Goal: Task Accomplishment & Management: Manage account settings

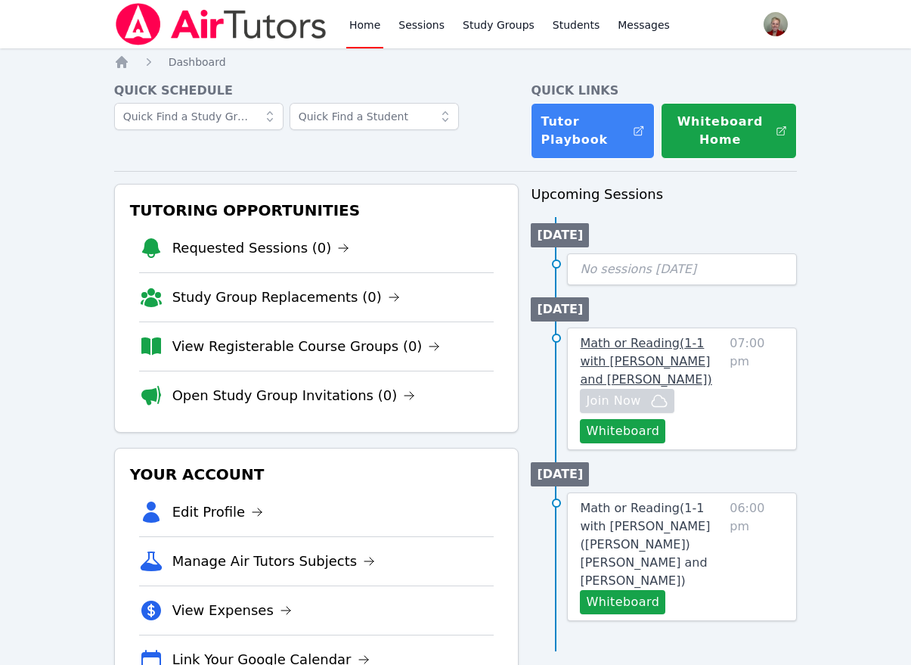
click at [676, 349] on span "Math or Reading ( 1-1 with [PERSON_NAME] and [PERSON_NAME] )" at bounding box center [646, 361] width 132 height 51
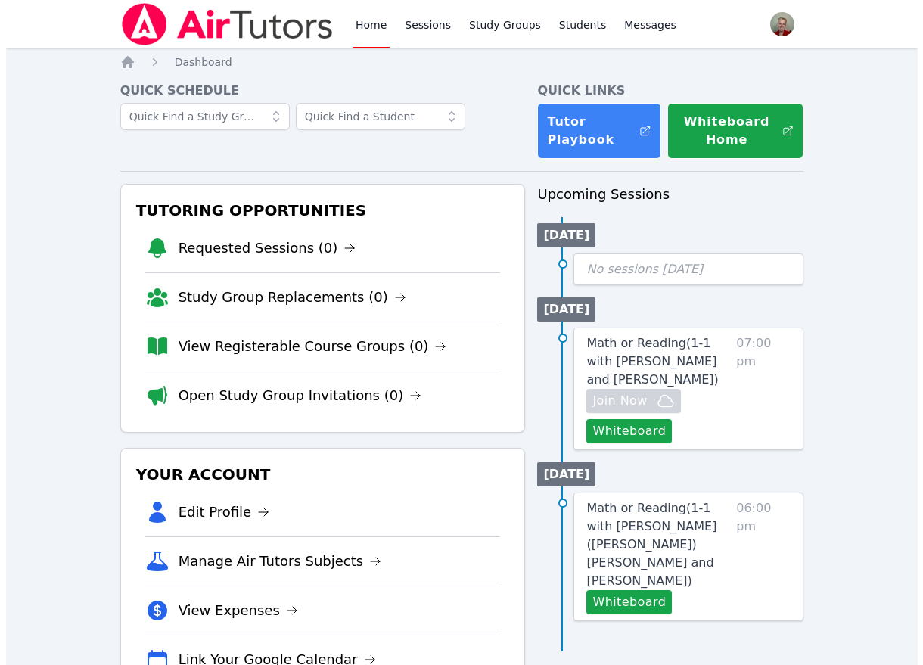
scroll to position [62, 0]
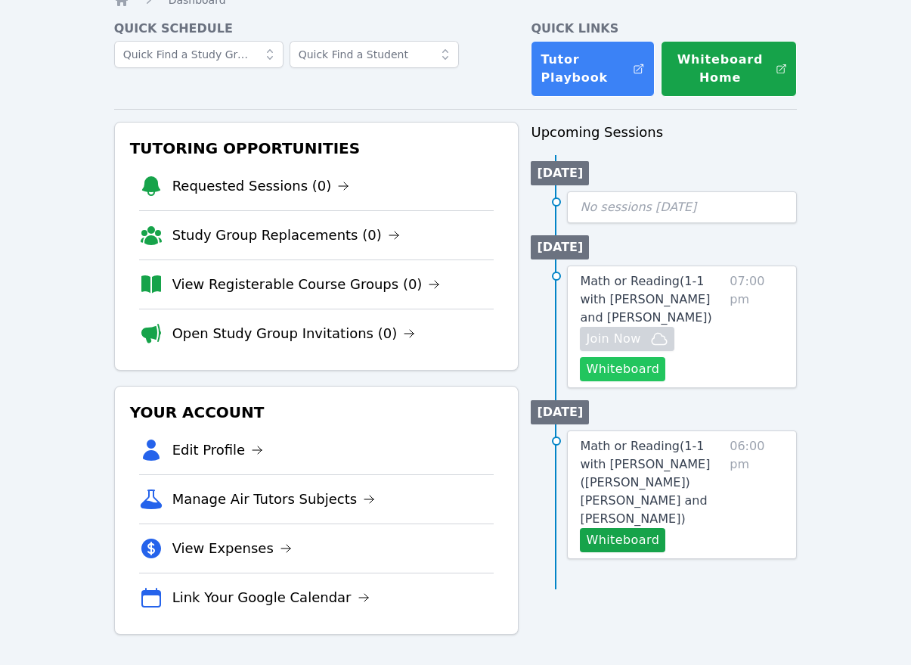
click at [623, 369] on button "Whiteboard" at bounding box center [622, 369] width 85 height 24
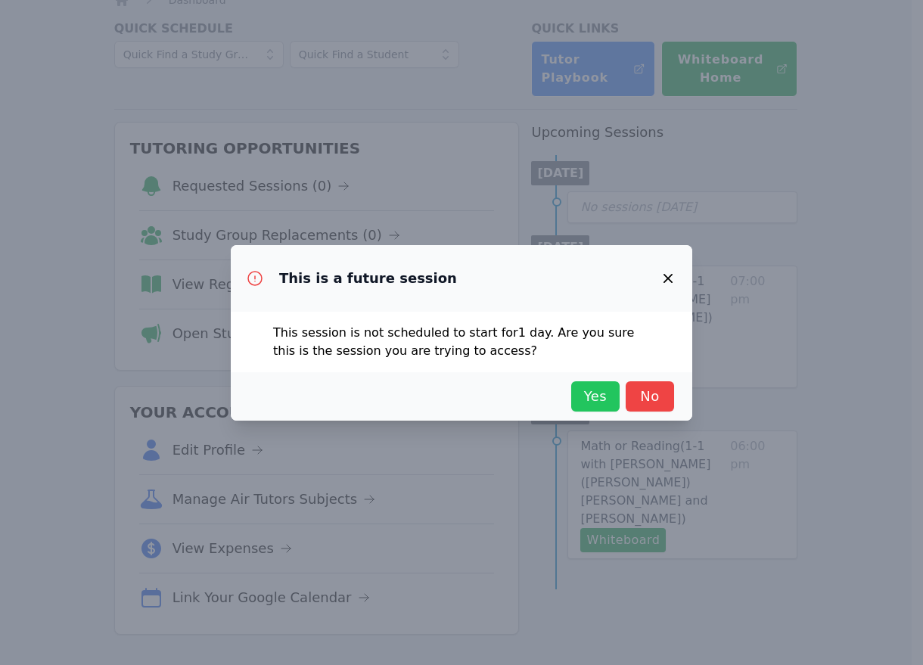
click at [588, 396] on span "Yes" at bounding box center [595, 396] width 33 height 21
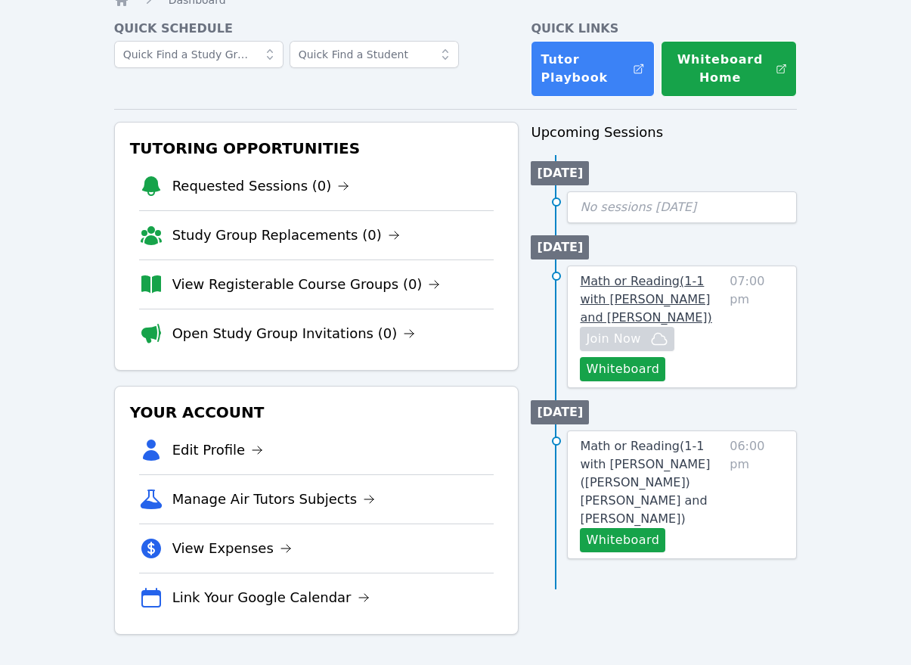
click at [635, 294] on span "Math or Reading ( 1-1 with [PERSON_NAME] and [PERSON_NAME] )" at bounding box center [646, 299] width 132 height 51
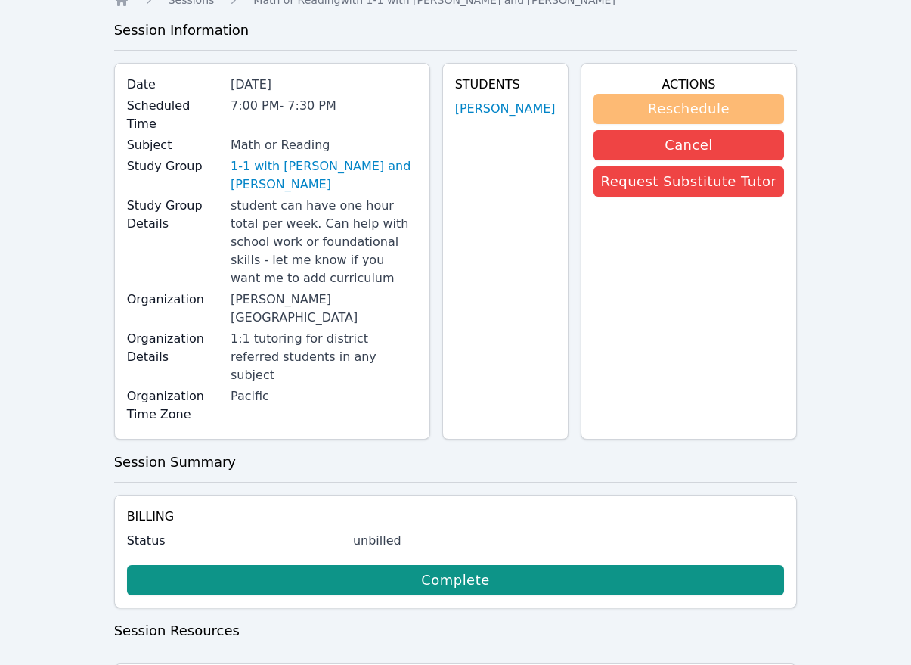
click at [682, 104] on button "Reschedule" at bounding box center [689, 109] width 191 height 30
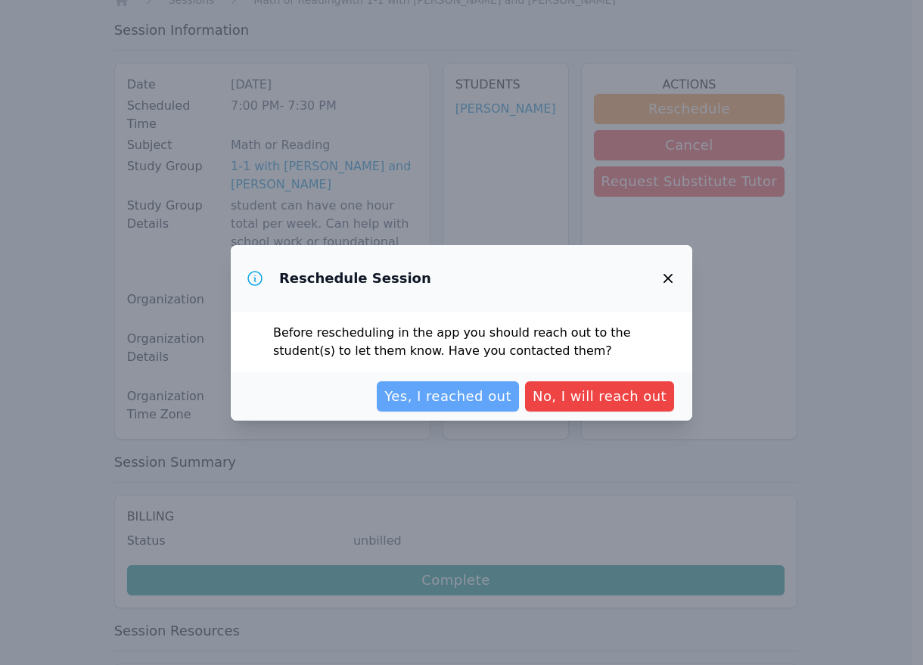
click at [490, 394] on span "Yes, I reached out" at bounding box center [447, 396] width 127 height 21
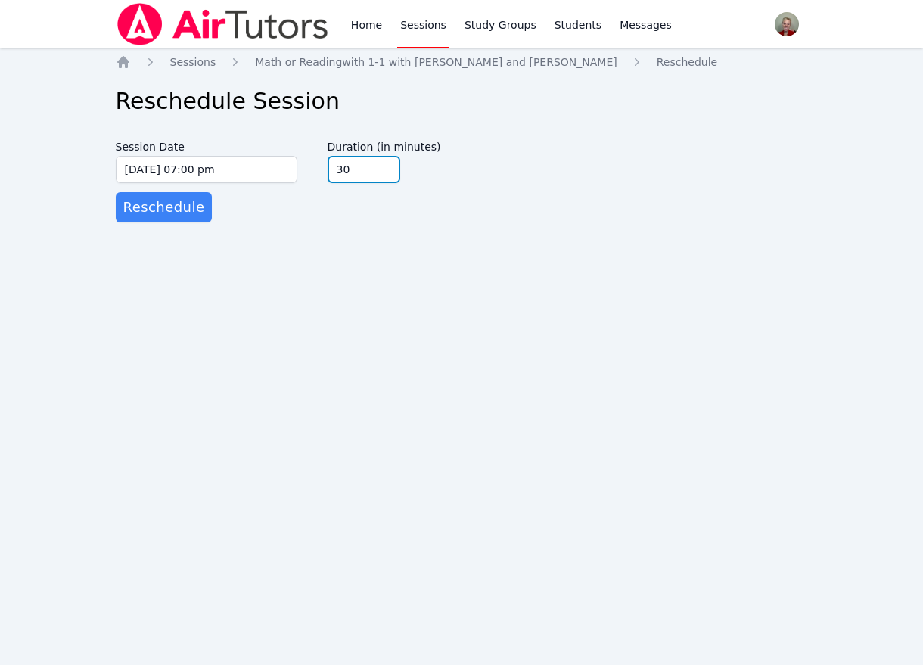
click at [341, 166] on input "30" at bounding box center [363, 169] width 73 height 27
type input "60"
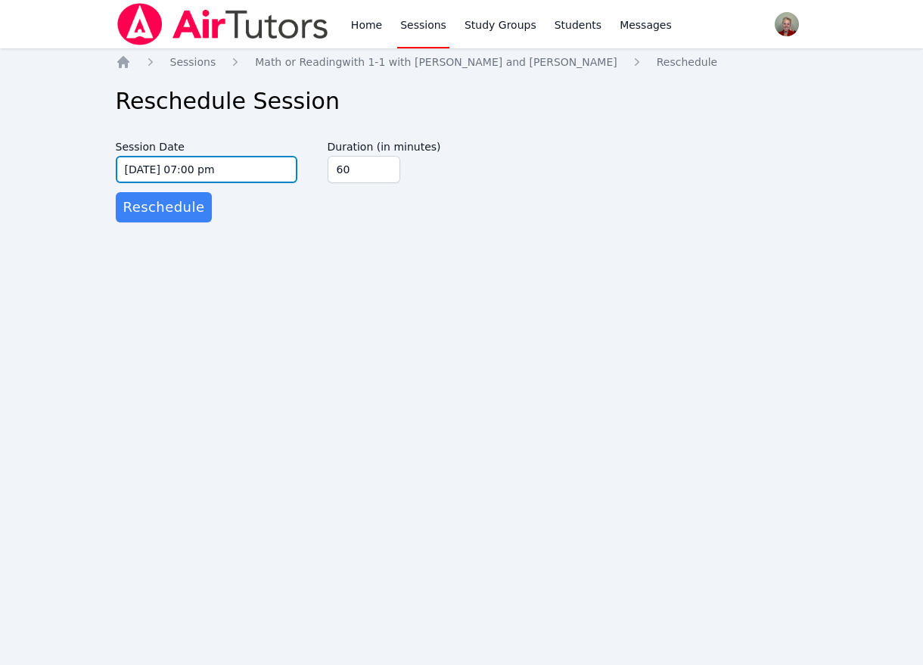
click at [198, 170] on input "[DATE] 07:00 pm" at bounding box center [207, 169] width 182 height 27
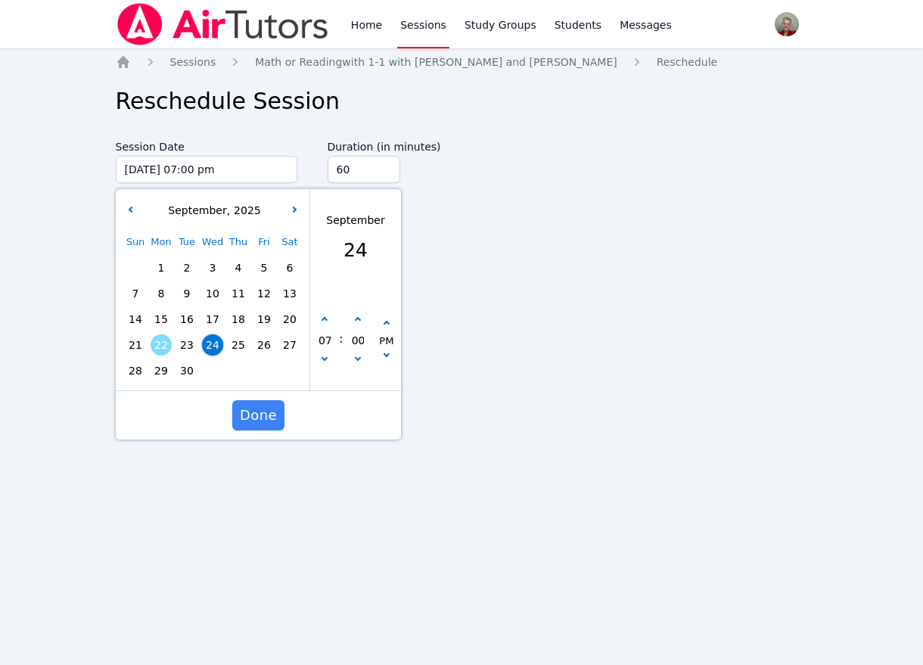
click at [262, 348] on span "26" at bounding box center [263, 344] width 21 height 21
type input "[DATE] 07:00 pm"
click at [263, 408] on span "Done" at bounding box center [257, 415] width 37 height 21
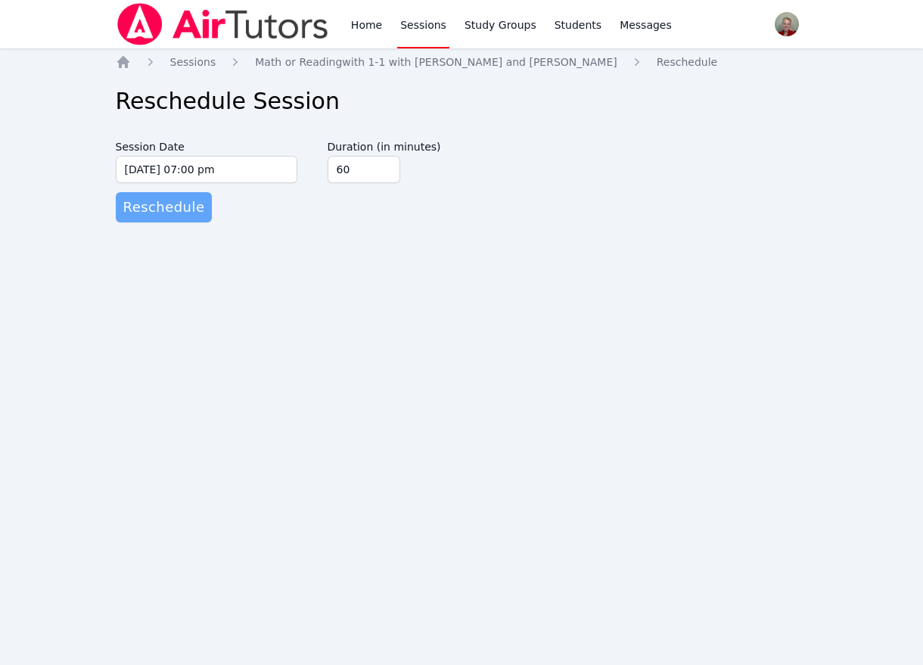
click at [145, 213] on span "Reschedule" at bounding box center [164, 207] width 82 height 21
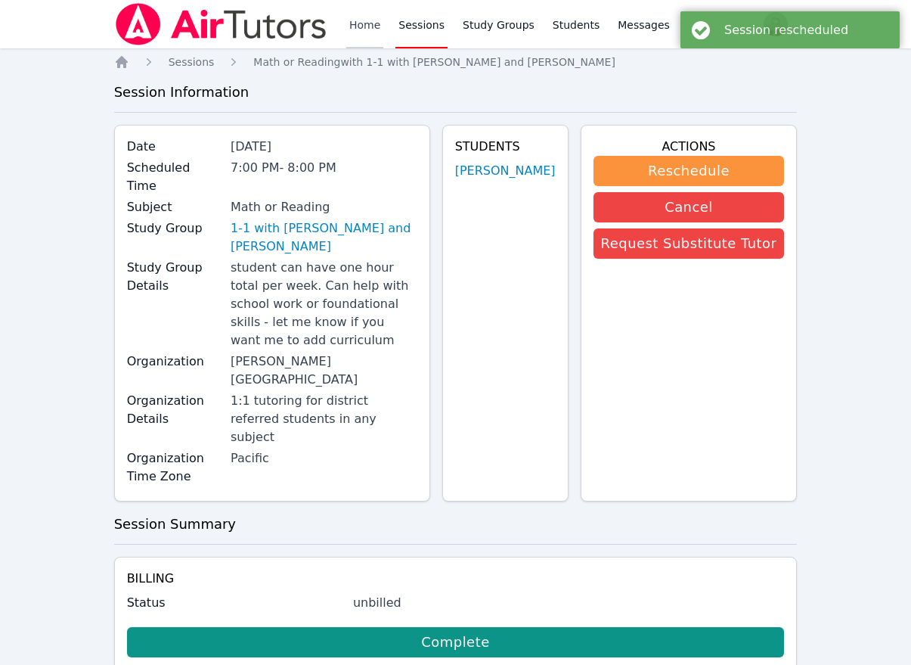
click at [362, 23] on link "Home" at bounding box center [364, 24] width 37 height 48
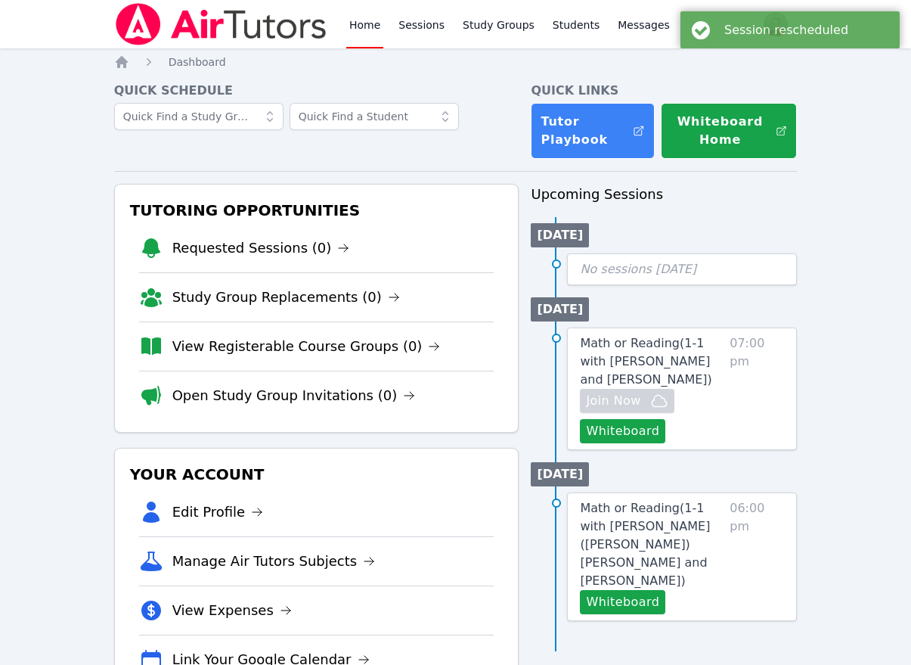
click at [835, 278] on div "Home Sessions Study Groups Students Messages Open user menu [PERSON_NAME] Open …" at bounding box center [455, 363] width 911 height 727
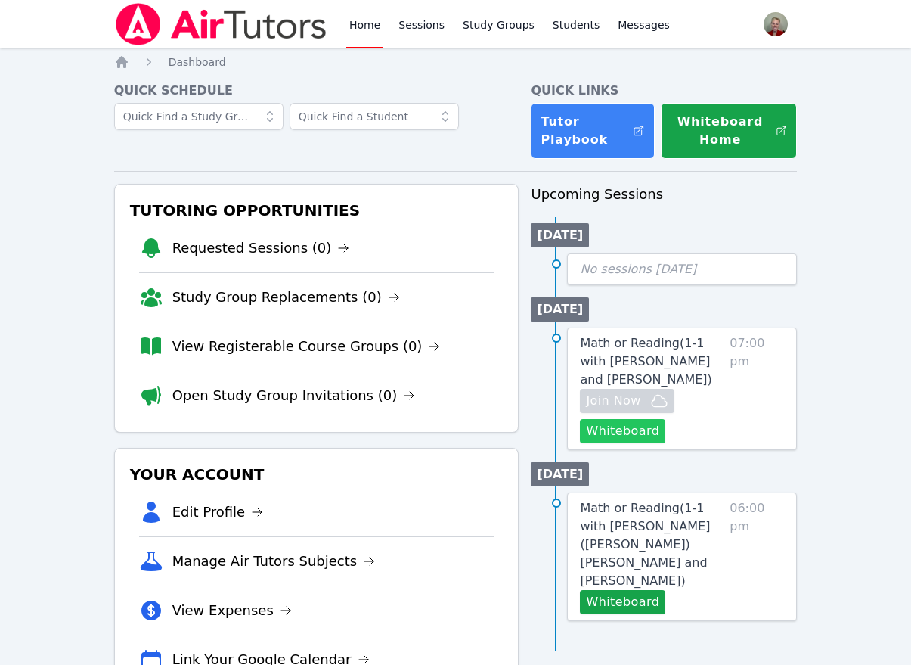
click at [625, 433] on button "Whiteboard" at bounding box center [622, 431] width 85 height 24
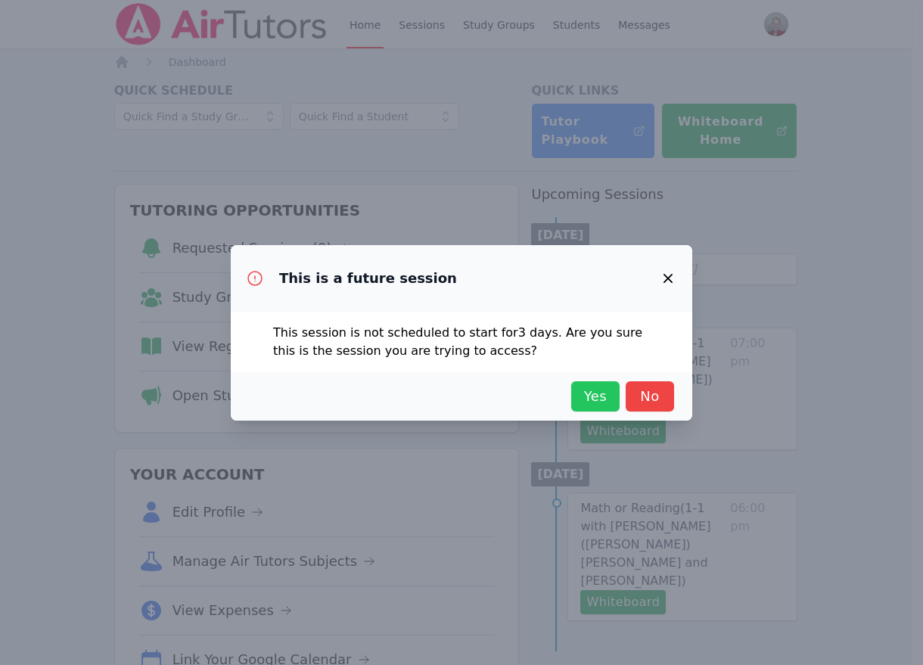
click at [583, 390] on span "Yes" at bounding box center [595, 396] width 33 height 21
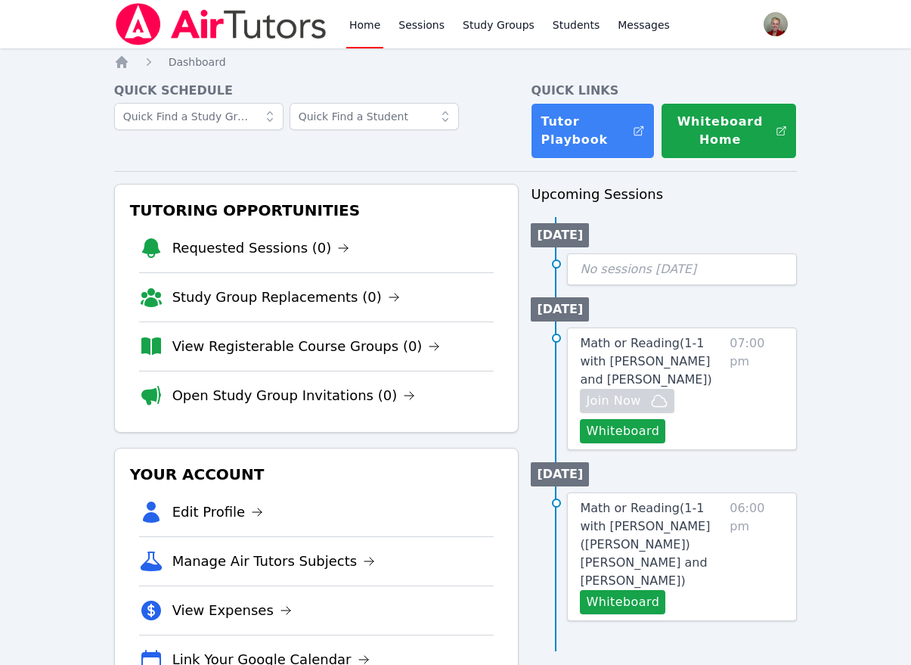
click at [858, 311] on div "Home Sessions Study Groups Students Messages Open user menu [PERSON_NAME] Open …" at bounding box center [455, 363] width 911 height 727
